Goal: Information Seeking & Learning: Learn about a topic

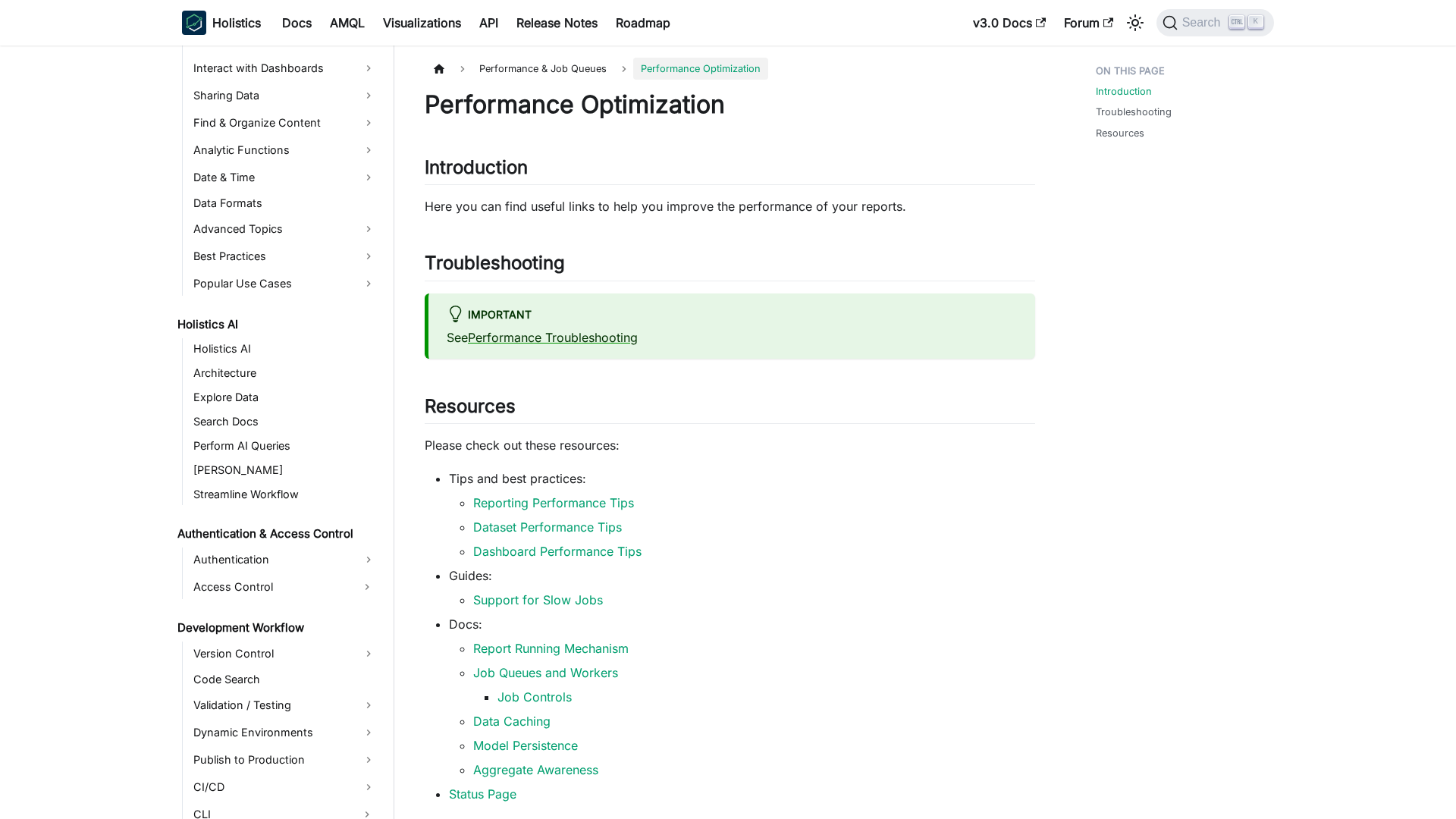
scroll to position [795, 0]
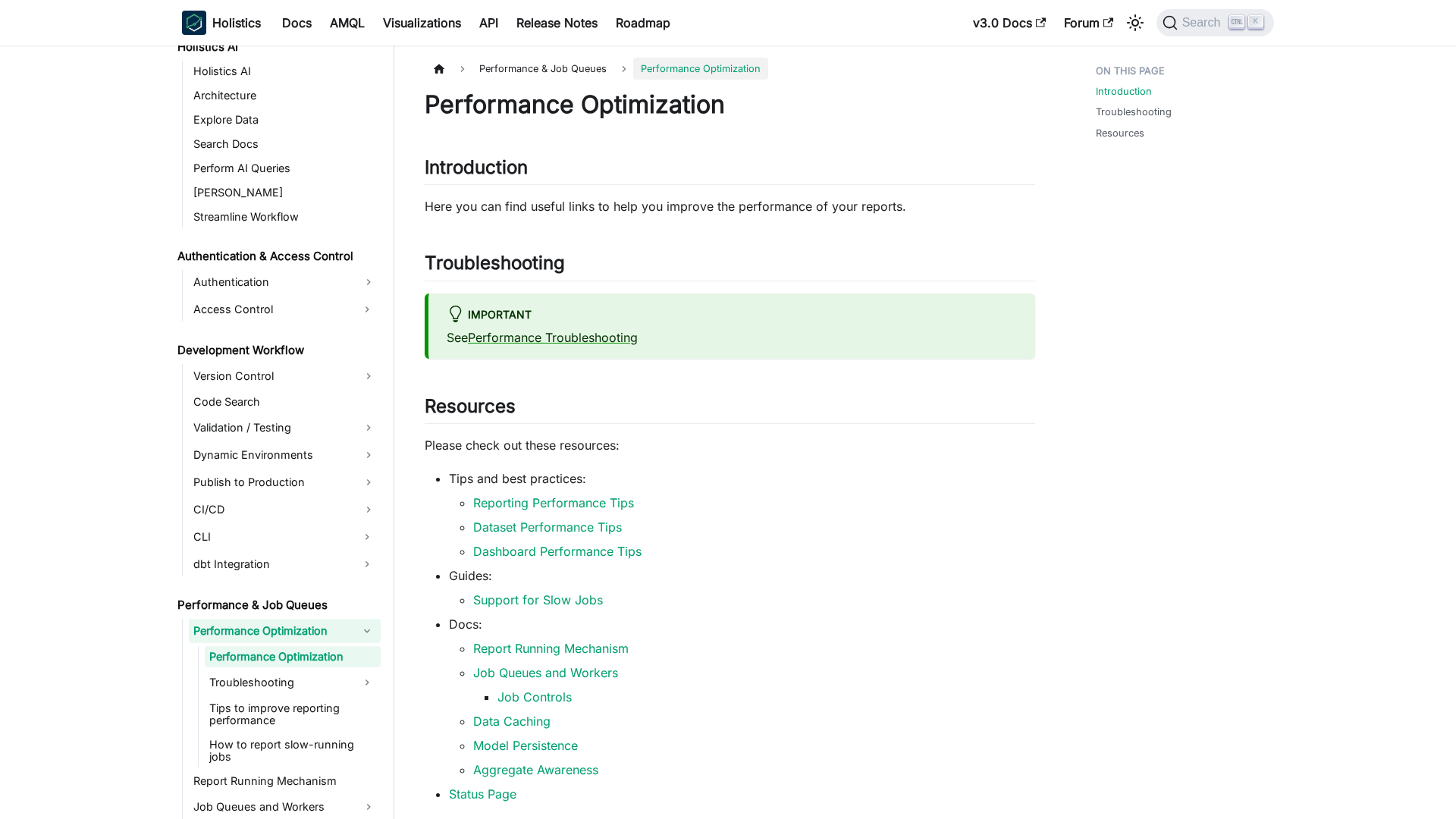
scroll to position [795, 0]
